Goal: Information Seeking & Learning: Learn about a topic

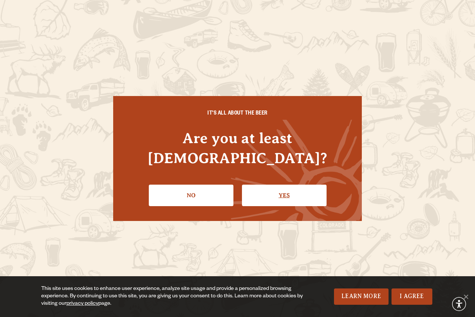
click at [288, 185] on link "Yes" at bounding box center [284, 196] width 85 height 22
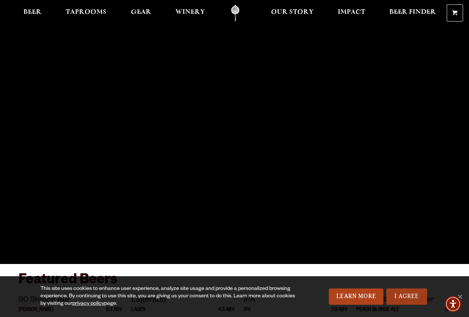
click at [410, 298] on link "I Agree" at bounding box center [407, 297] width 41 height 16
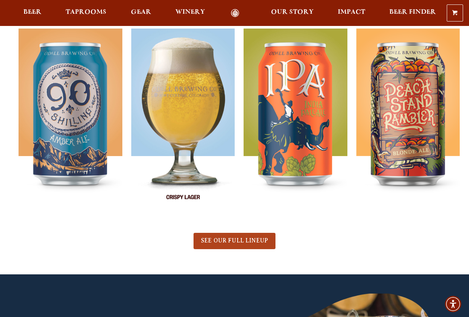
scroll to position [111, 0]
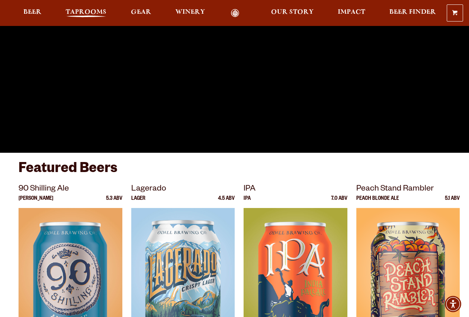
click at [78, 9] on span "Taprooms" at bounding box center [86, 12] width 41 height 6
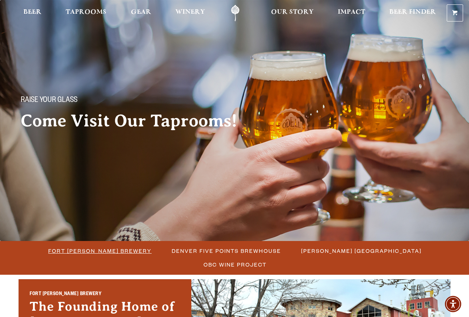
click at [76, 249] on span "Fort [PERSON_NAME] Brewery" at bounding box center [100, 251] width 104 height 11
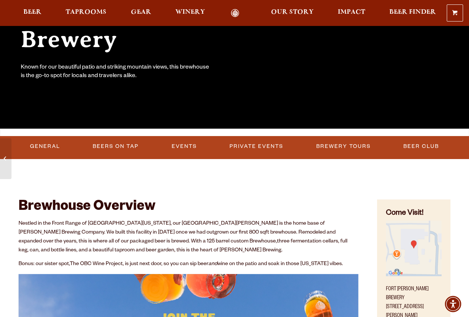
scroll to position [186, 0]
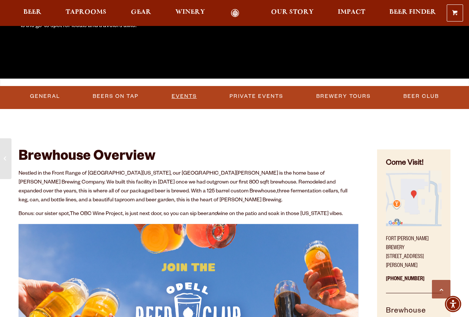
click at [189, 94] on link "Events" at bounding box center [184, 96] width 31 height 17
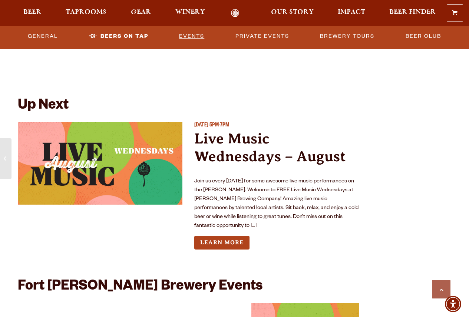
scroll to position [2612, 0]
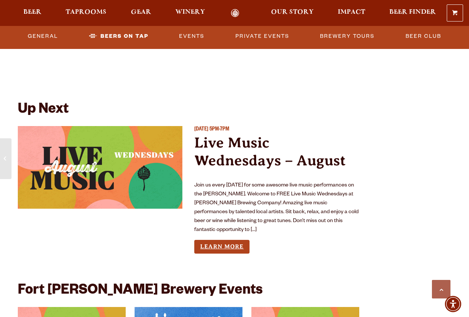
click at [228, 240] on link "Learn More" at bounding box center [221, 247] width 55 height 14
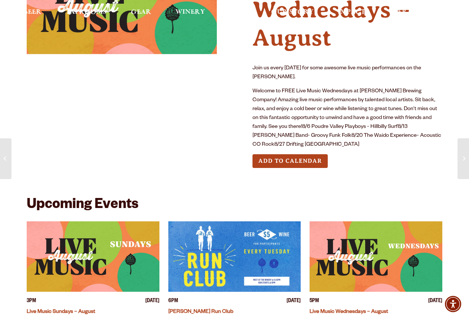
scroll to position [223, 0]
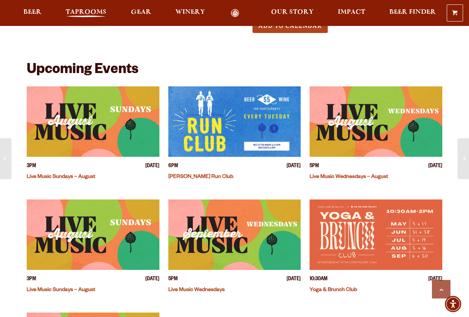
click at [88, 12] on span "Taprooms" at bounding box center [86, 12] width 41 height 6
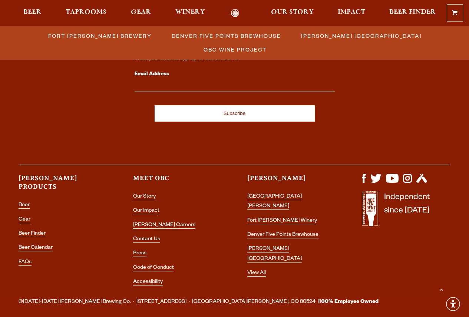
scroll to position [816, 0]
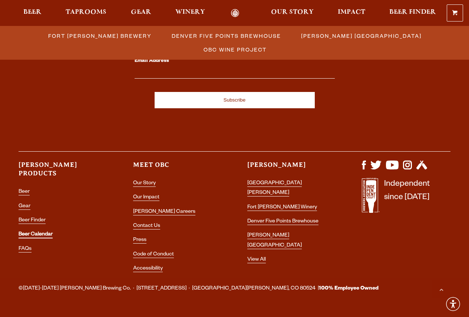
click at [29, 232] on link "Beer Calendar" at bounding box center [36, 235] width 34 height 7
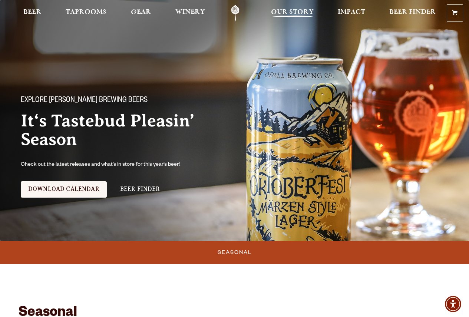
click at [302, 10] on span "Our Story" at bounding box center [292, 12] width 43 height 6
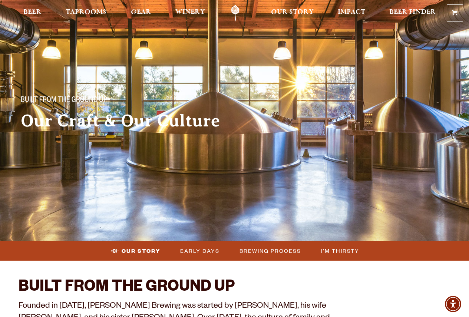
click at [35, 10] on span "Beer" at bounding box center [32, 12] width 18 height 6
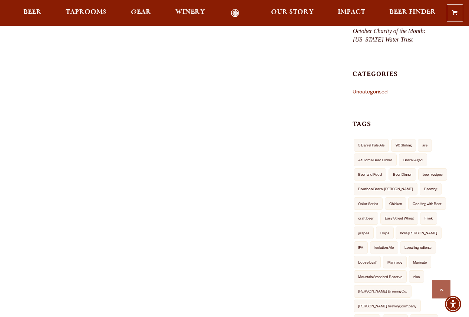
scroll to position [186, 0]
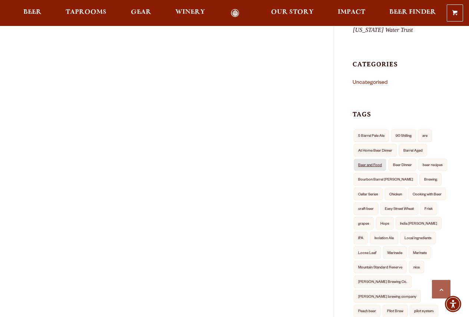
click at [372, 159] on link "Beer and Food" at bounding box center [370, 165] width 33 height 13
click at [235, 13] on link "Odell Home" at bounding box center [236, 13] width 28 height 9
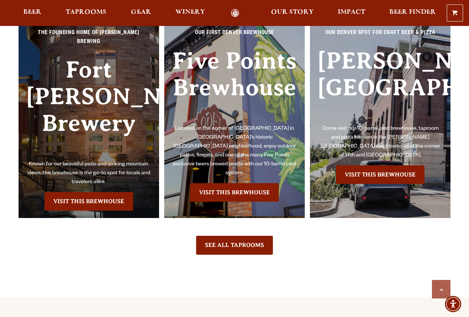
scroll to position [1595, 0]
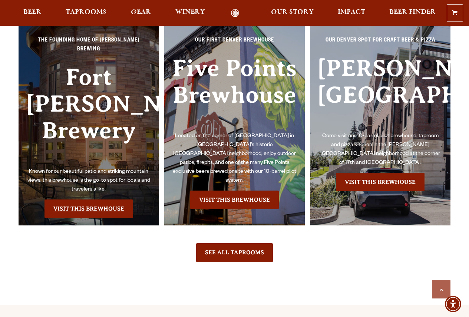
click at [77, 200] on link "Visit this Brewhouse" at bounding box center [89, 209] width 89 height 19
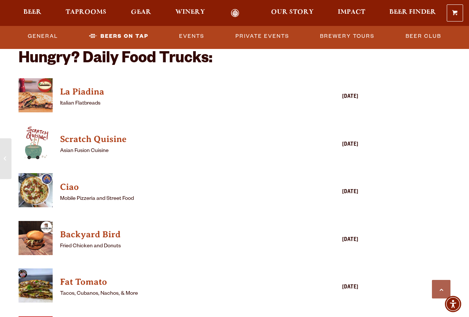
scroll to position [1707, 0]
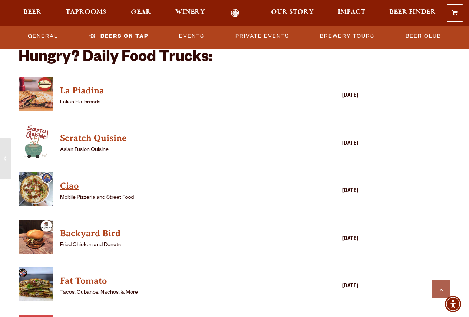
click at [68, 187] on h4 "Ciao" at bounding box center [178, 186] width 236 height 12
